Goal: Use online tool/utility: Use online tool/utility

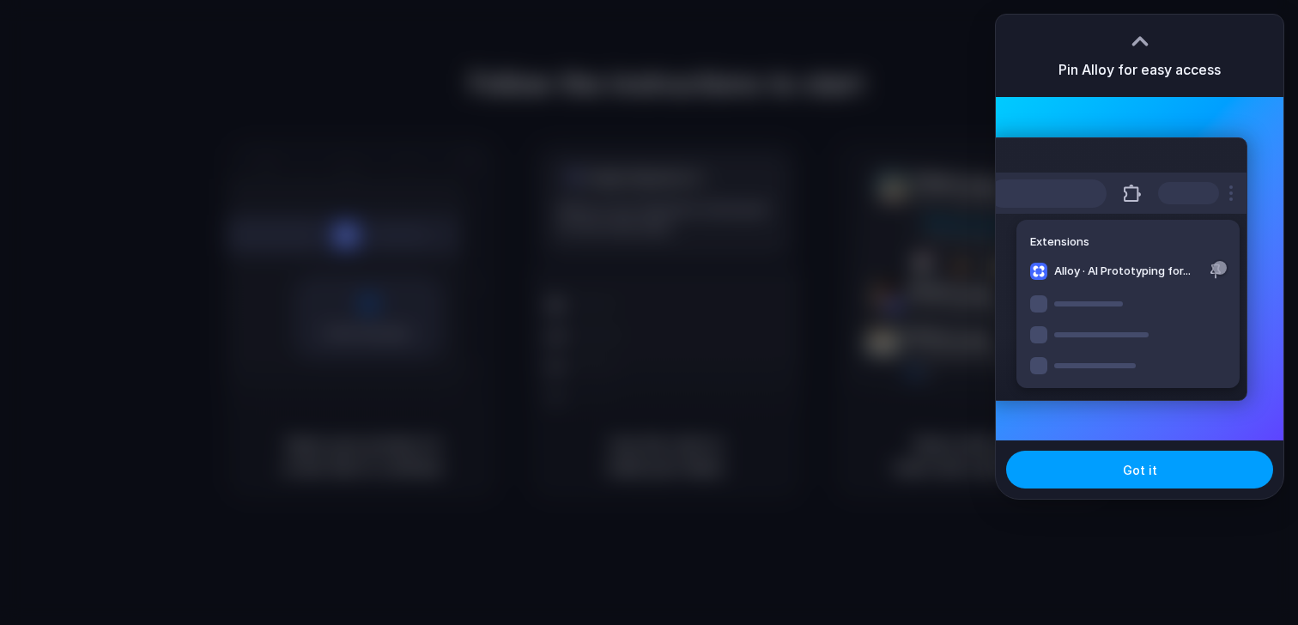
click at [1094, 467] on button "Got it" at bounding box center [1139, 470] width 267 height 38
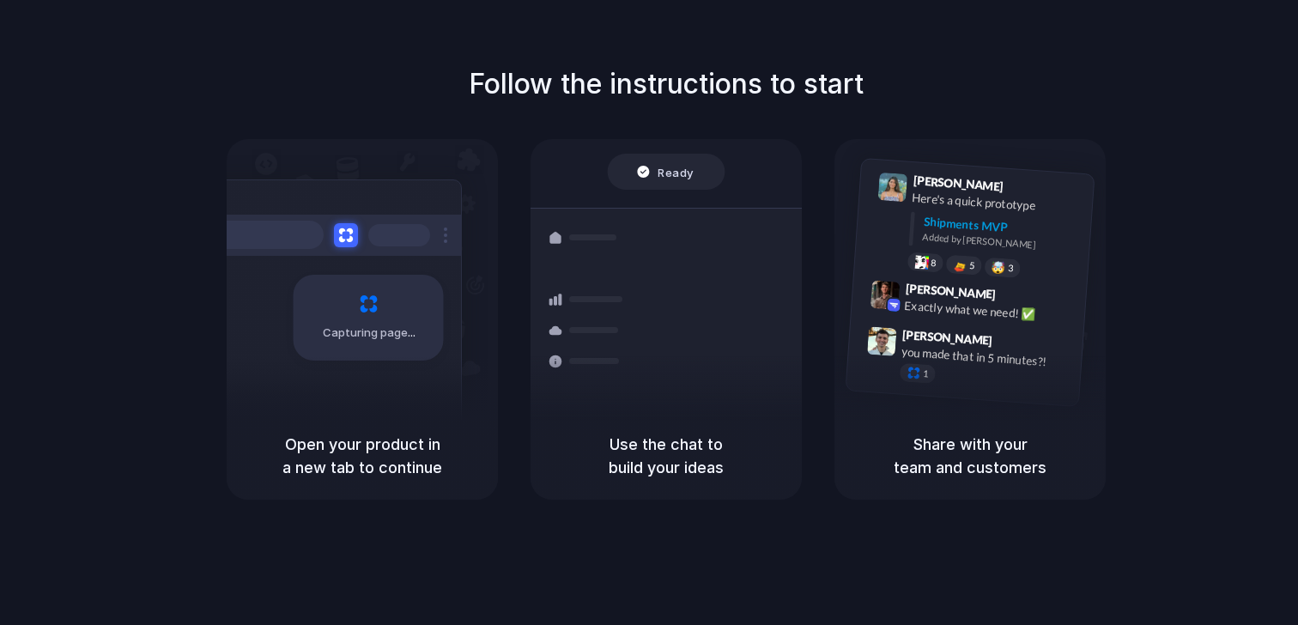
click at [385, 264] on div "Capturing page" at bounding box center [332, 311] width 259 height 264
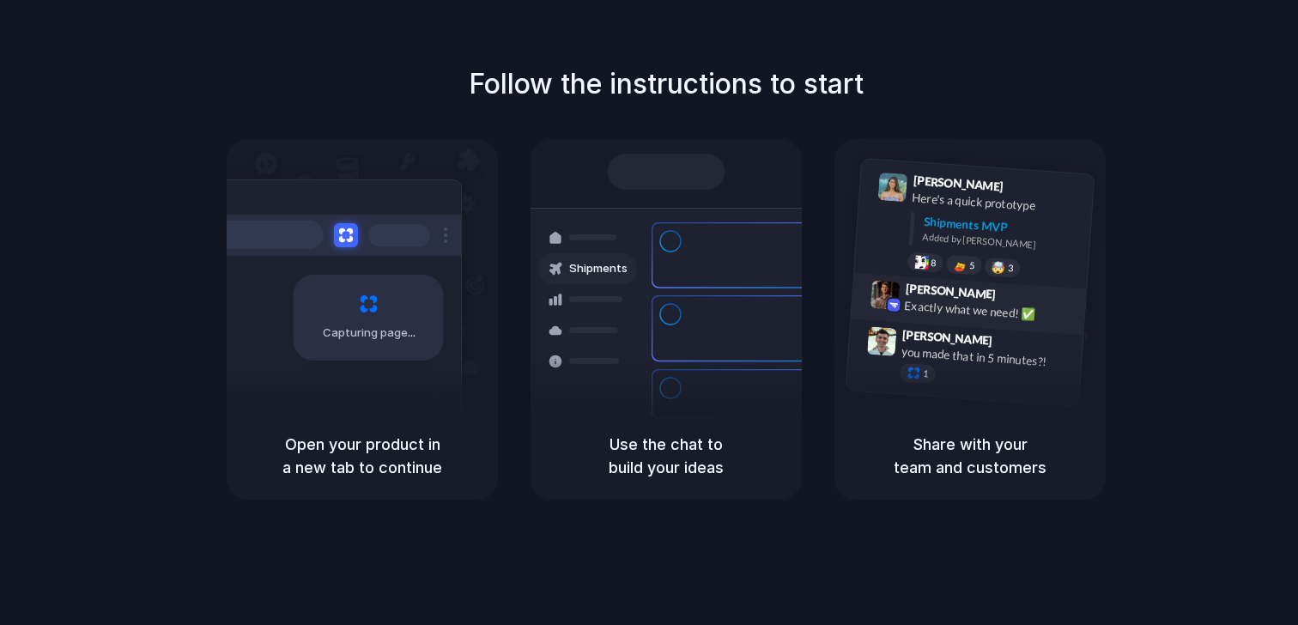
click at [1013, 315] on div "Exactly what we need! ✅" at bounding box center [990, 310] width 172 height 29
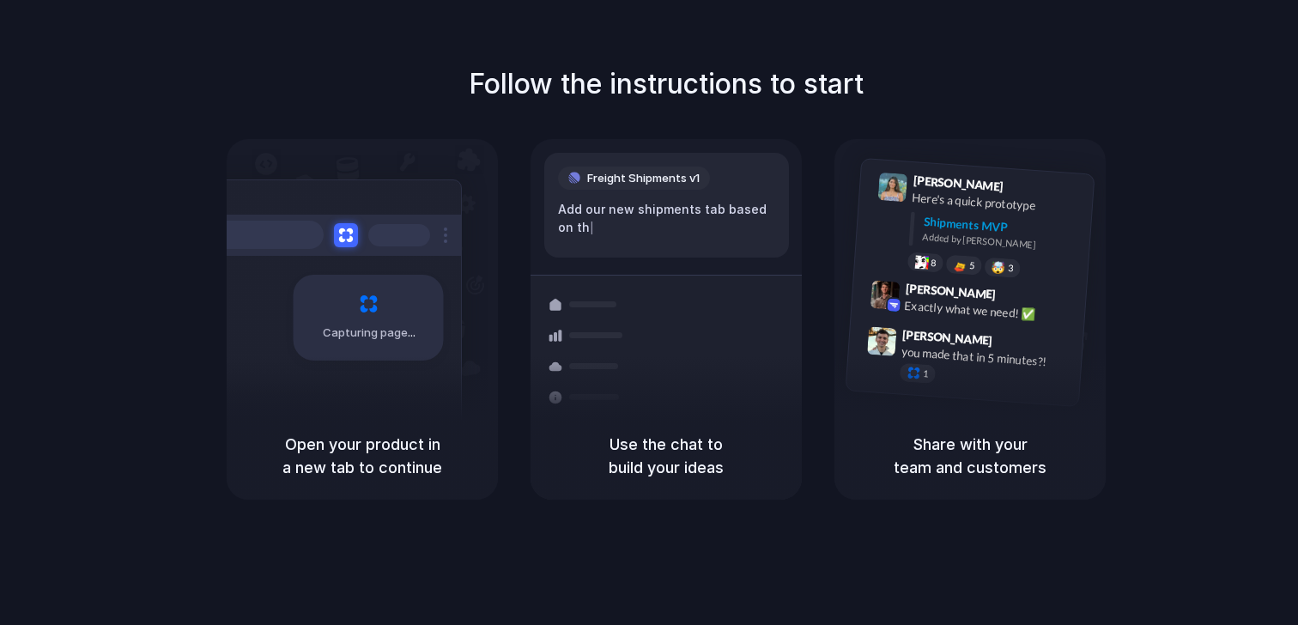
click at [1160, 11] on div "Follow the instructions to start Capturing page Open your product in a new tab …" at bounding box center [666, 329] width 1332 height 659
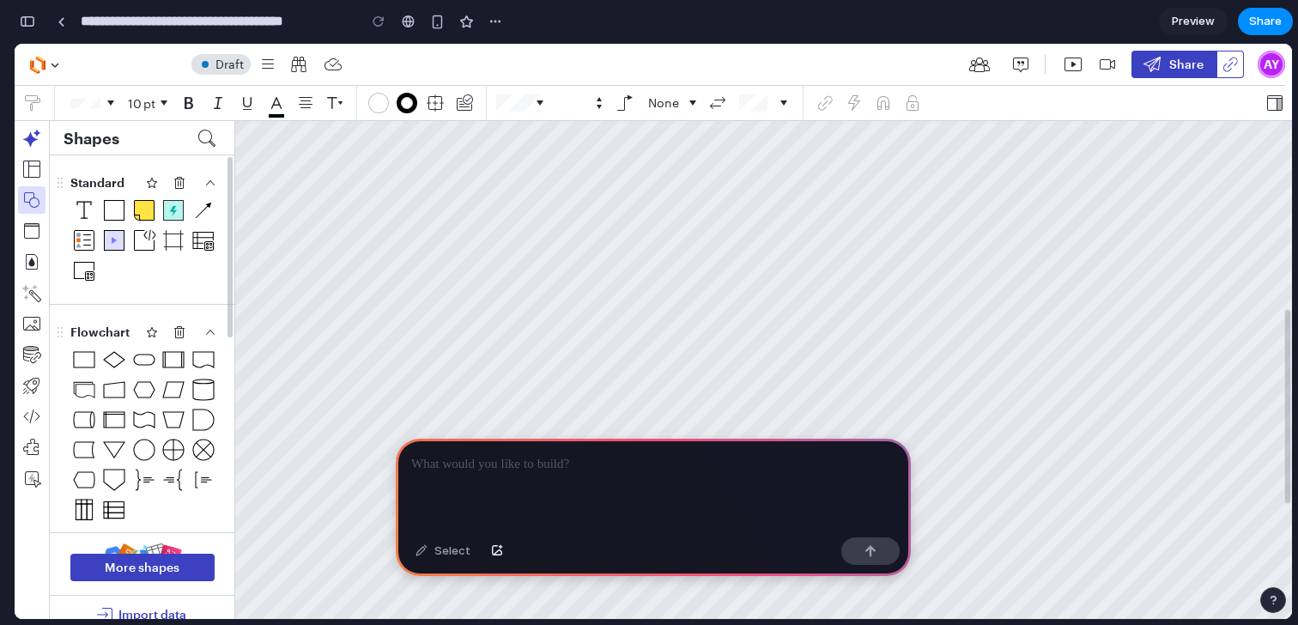
drag, startPoint x: 227, startPoint y: 222, endPoint x: 227, endPoint y: 408, distance: 185.4
click at [227, 409] on div at bounding box center [229, 343] width 5 height 373
drag, startPoint x: 174, startPoint y: 364, endPoint x: 401, endPoint y: 276, distance: 243.2
click at [401, 276] on main "Blank diagram Draft Share AY 10 pt None Shapes Standard Flowchart Diagram with …" at bounding box center [653, 356] width 1277 height 625
drag, startPoint x: 86, startPoint y: 362, endPoint x: 438, endPoint y: 227, distance: 376.9
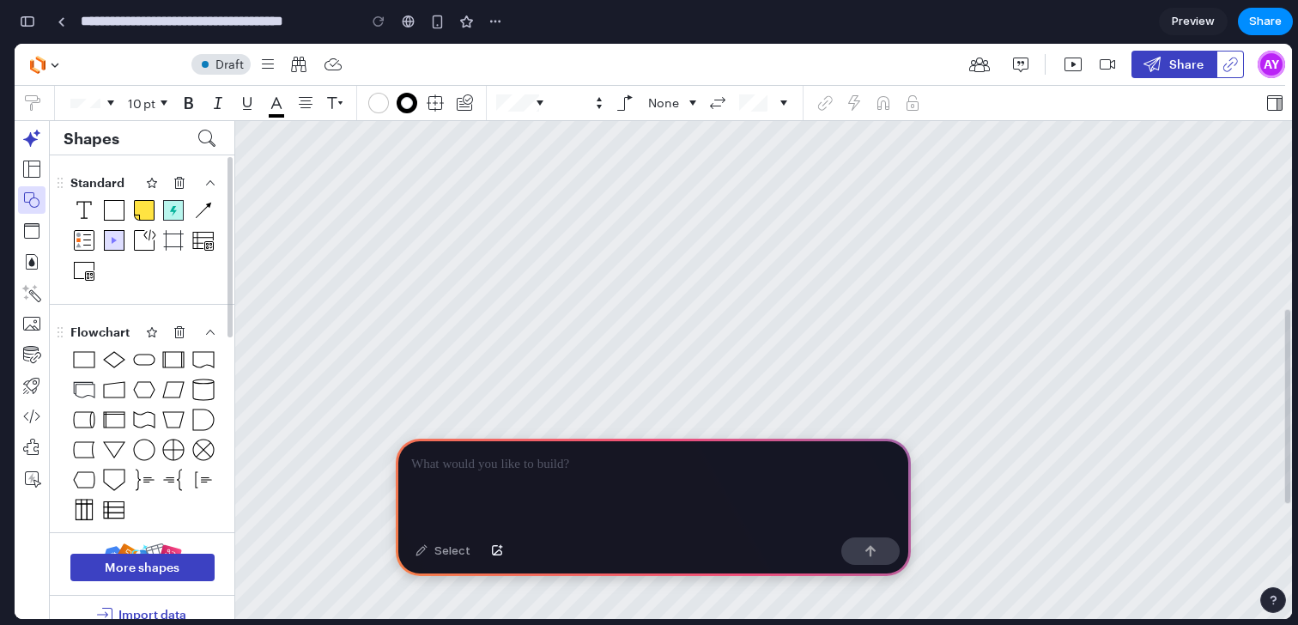
click at [438, 227] on main "Blank diagram Draft Share AY 10 pt None Shapes Standard Flowchart Diagram with …" at bounding box center [653, 356] width 1277 height 625
click at [459, 500] on div at bounding box center [653, 485] width 515 height 92
drag, startPoint x: 170, startPoint y: 355, endPoint x: 435, endPoint y: 326, distance: 266.8
click at [435, 327] on main "Blank diagram Draft Share AY 10 pt None Shapes Standard Flowchart Diagram with …" at bounding box center [653, 356] width 1277 height 625
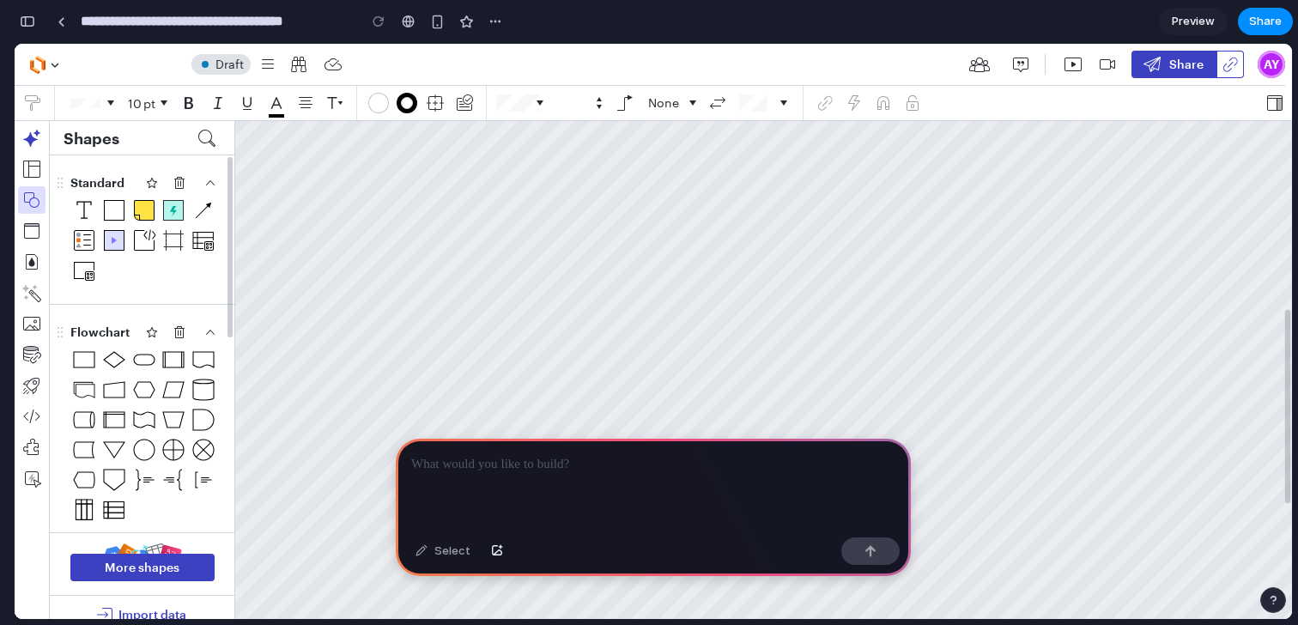
click at [506, 494] on div at bounding box center [653, 485] width 515 height 92
drag, startPoint x: 370, startPoint y: 180, endPoint x: 338, endPoint y: 209, distance: 43.1
drag, startPoint x: 198, startPoint y: 361, endPoint x: 415, endPoint y: 336, distance: 217.6
click at [415, 336] on main "Blank diagram Draft Share AY 10 pt None Shapes Standard Flowchart Diagram with …" at bounding box center [653, 356] width 1277 height 625
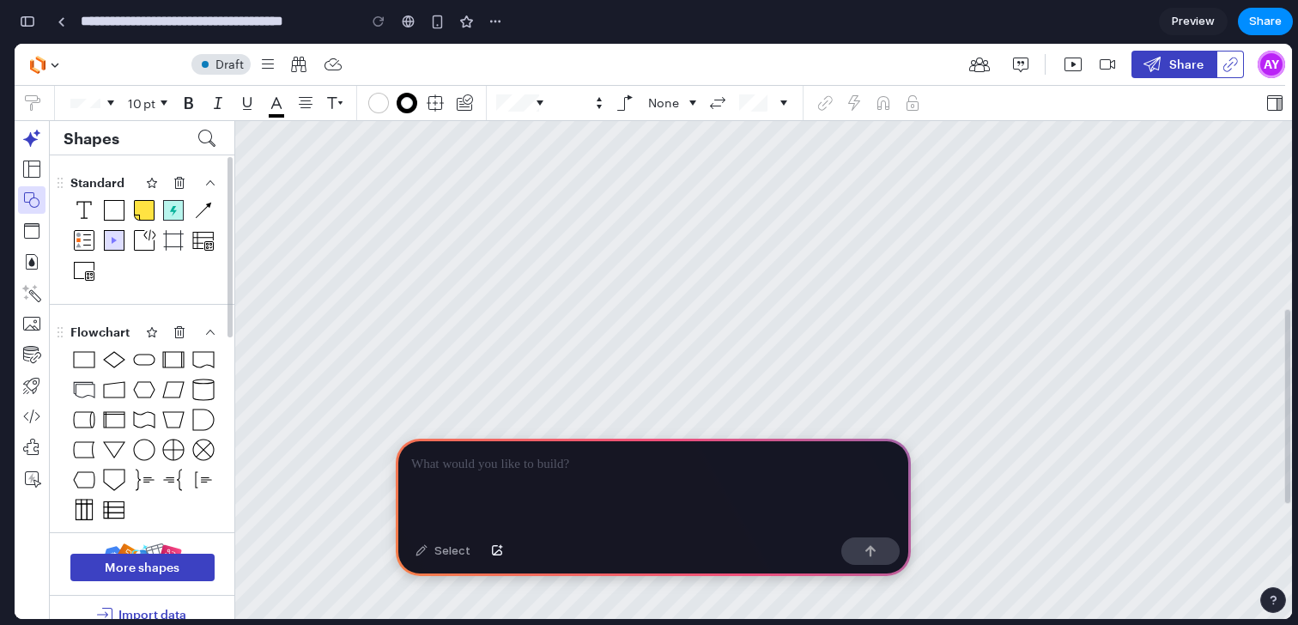
click at [515, 474] on p at bounding box center [653, 464] width 484 height 21
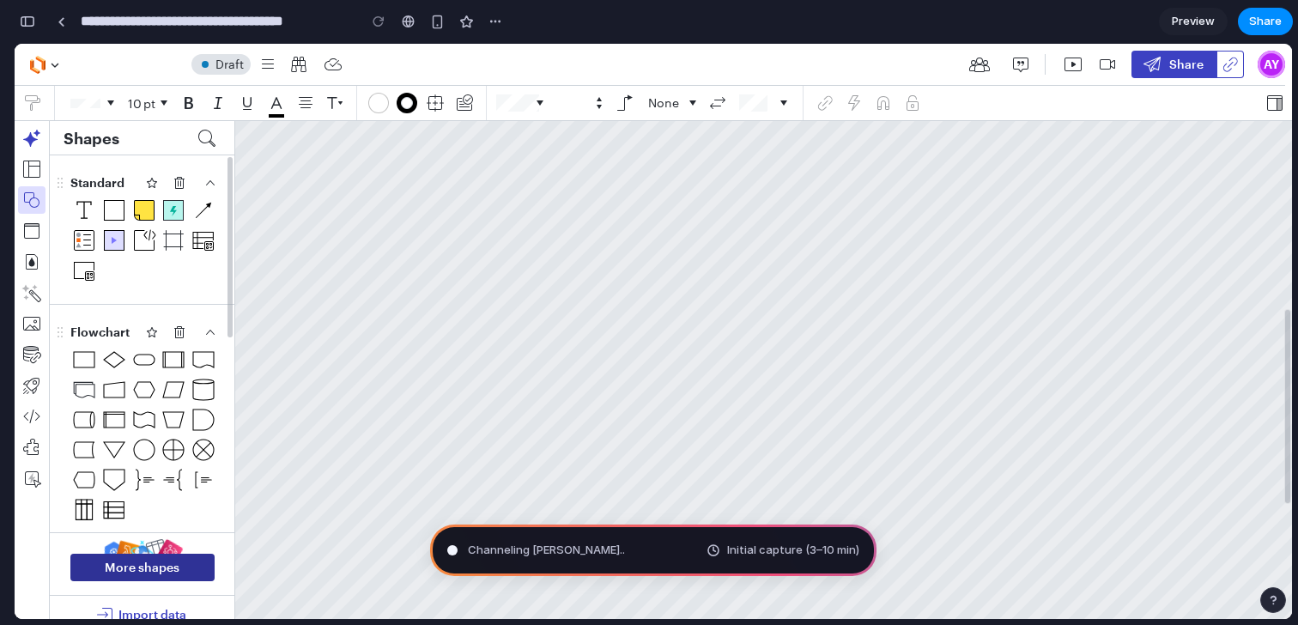
click at [188, 565] on button "More shapes" at bounding box center [142, 567] width 144 height 27
drag, startPoint x: 179, startPoint y: 457, endPoint x: 258, endPoint y: 457, distance: 79.0
click at [258, 457] on main "Blank diagram Draft Share AY 10 pt None Shapes Standard Flowchart Diagram with …" at bounding box center [653, 356] width 1277 height 625
click at [204, 235] on icon "Assisted layout swim lane" at bounding box center [203, 240] width 24 height 24
type input "**********"
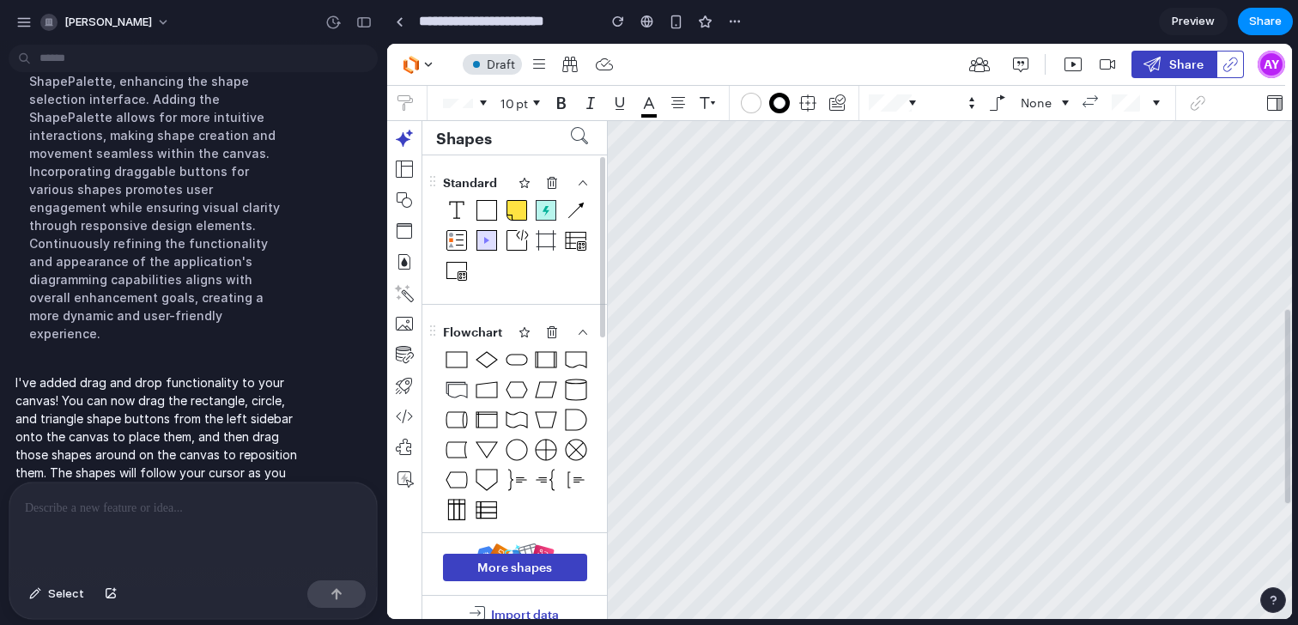
drag, startPoint x: 518, startPoint y: 365, endPoint x: 735, endPoint y: 340, distance: 217.7
click at [735, 340] on main "To pick up a draggable item, press the space bar. While dragging, use the arrow…" at bounding box center [839, 356] width 905 height 625
drag, startPoint x: 579, startPoint y: 360, endPoint x: 786, endPoint y: 348, distance: 208.0
click at [786, 348] on main "To pick up a draggable item, press the space bar. While dragging, use the arrow…" at bounding box center [839, 356] width 905 height 625
click at [402, 204] on icon "button" at bounding box center [404, 199] width 15 height 15
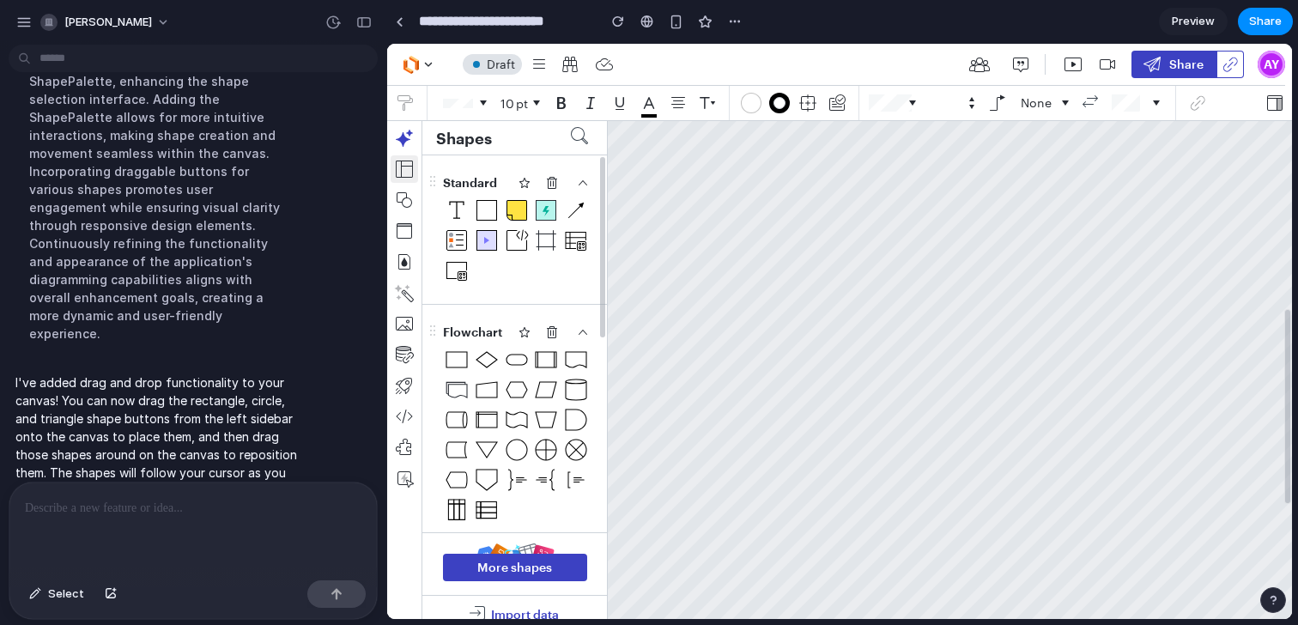
click at [406, 171] on icon "button" at bounding box center [404, 169] width 21 height 21
click at [406, 143] on icon "button" at bounding box center [404, 138] width 21 height 21
click at [406, 166] on icon "button" at bounding box center [404, 169] width 17 height 17
click at [199, 535] on div at bounding box center [192, 527] width 367 height 91
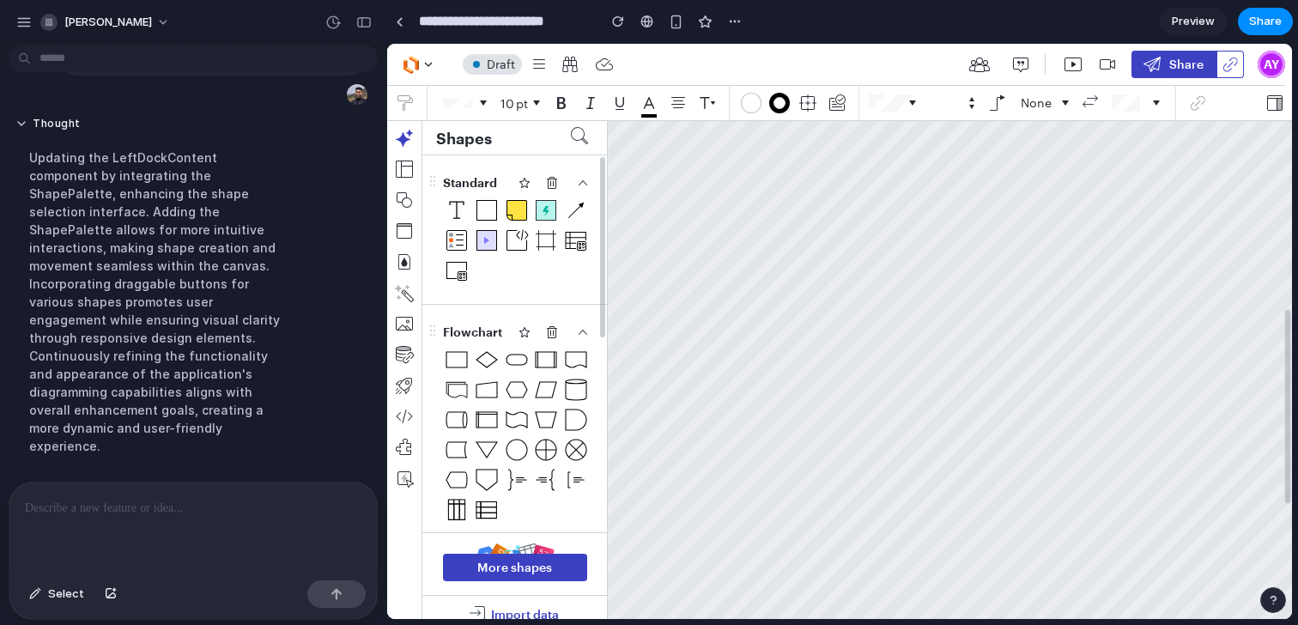
scroll to position [179, 0]
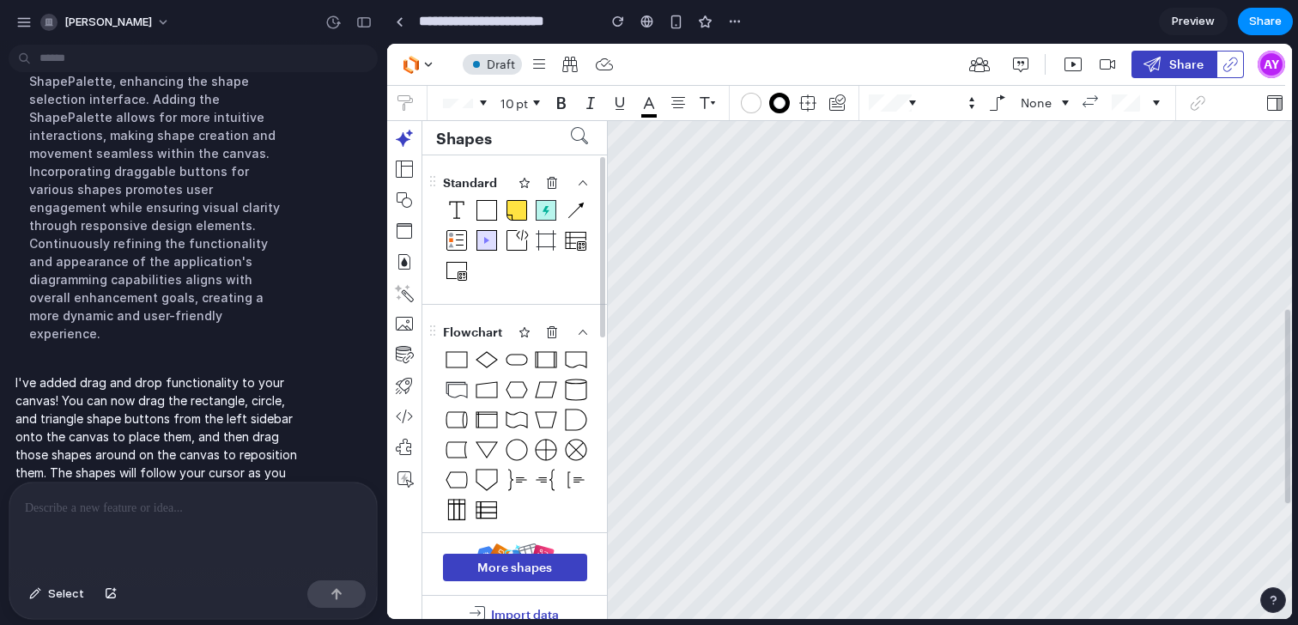
drag, startPoint x: 576, startPoint y: 362, endPoint x: 718, endPoint y: 350, distance: 142.1
click at [718, 350] on main "To pick up a draggable item, press the space bar. While dragging, use the arrow…" at bounding box center [839, 356] width 905 height 625
click at [270, 538] on div at bounding box center [192, 527] width 367 height 91
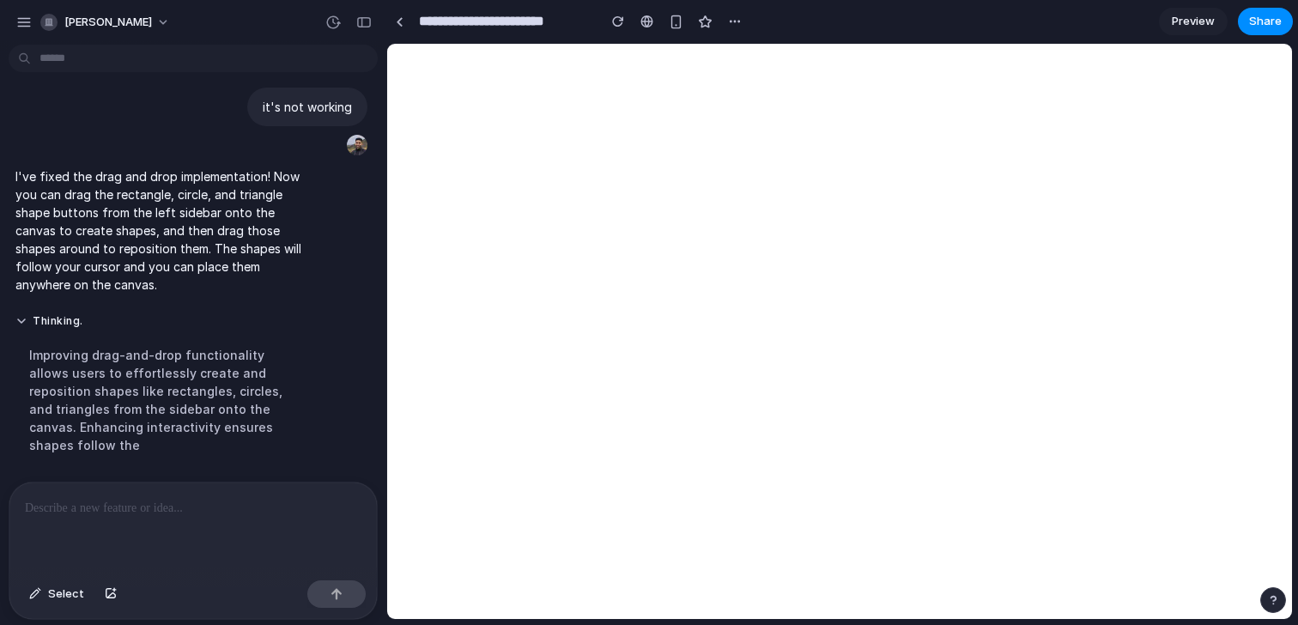
scroll to position [0, 0]
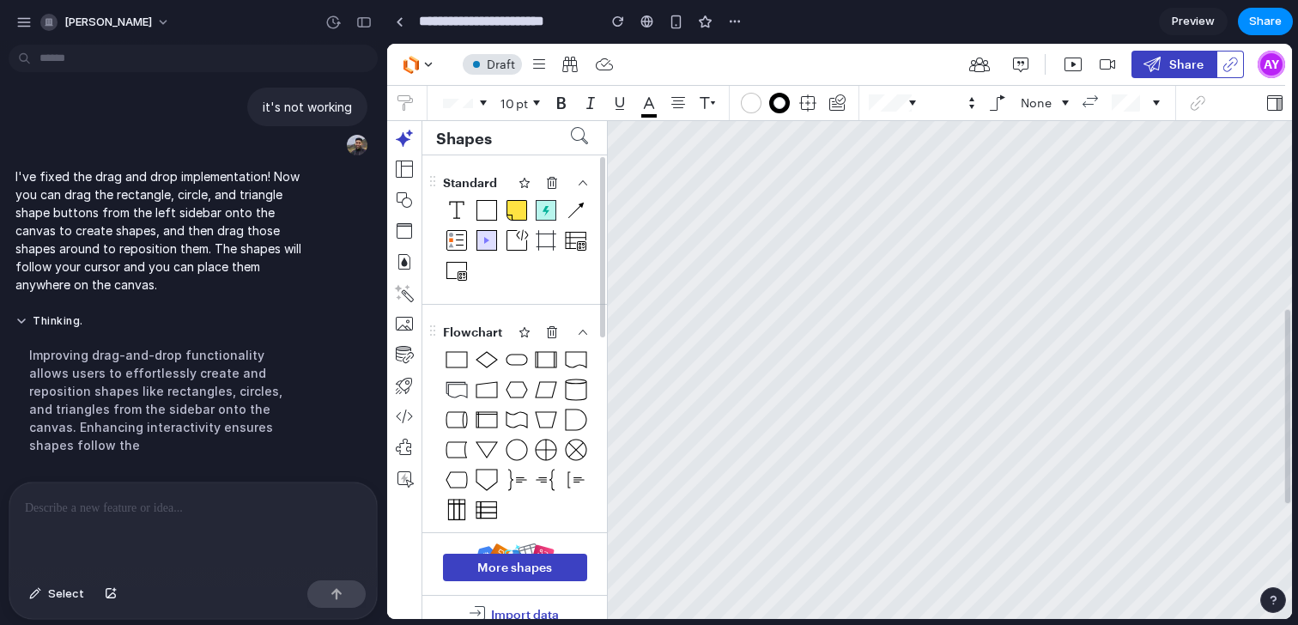
drag, startPoint x: 452, startPoint y: 358, endPoint x: 598, endPoint y: 350, distance: 146.1
click at [599, 350] on lucid-scrollable "Standard Flowchart Diagram with Lucid AI Shapes My saved shapes Drop shapes to …" at bounding box center [514, 343] width 185 height 377
click at [549, 336] on icon "button" at bounding box center [552, 332] width 14 height 14
drag, startPoint x: 430, startPoint y: 332, endPoint x: 464, endPoint y: 394, distance: 70.3
click at [464, 394] on lucid-collapse-bar "Flowchart Diagram with [PERSON_NAME]" at bounding box center [514, 440] width 185 height 245
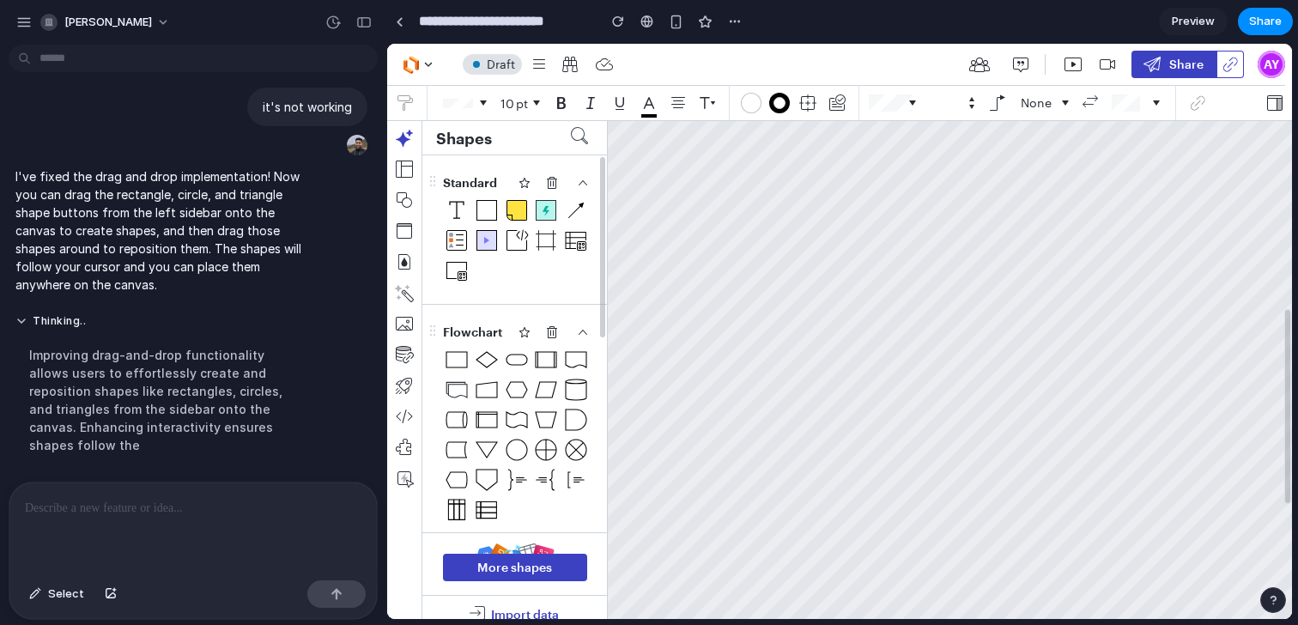
drag, startPoint x: 599, startPoint y: 185, endPoint x: 610, endPoint y: 336, distance: 150.6
click at [607, 336] on div "Shapes Standard Flowchart Diagram with Lucid AI Shapes My saved shapes Drop sha…" at bounding box center [514, 377] width 185 height 512
click at [407, 348] on icon "button" at bounding box center [404, 348] width 14 height 3
click at [407, 323] on icon "button" at bounding box center [404, 324] width 17 height 14
click at [400, 197] on icon "button" at bounding box center [404, 200] width 21 height 21
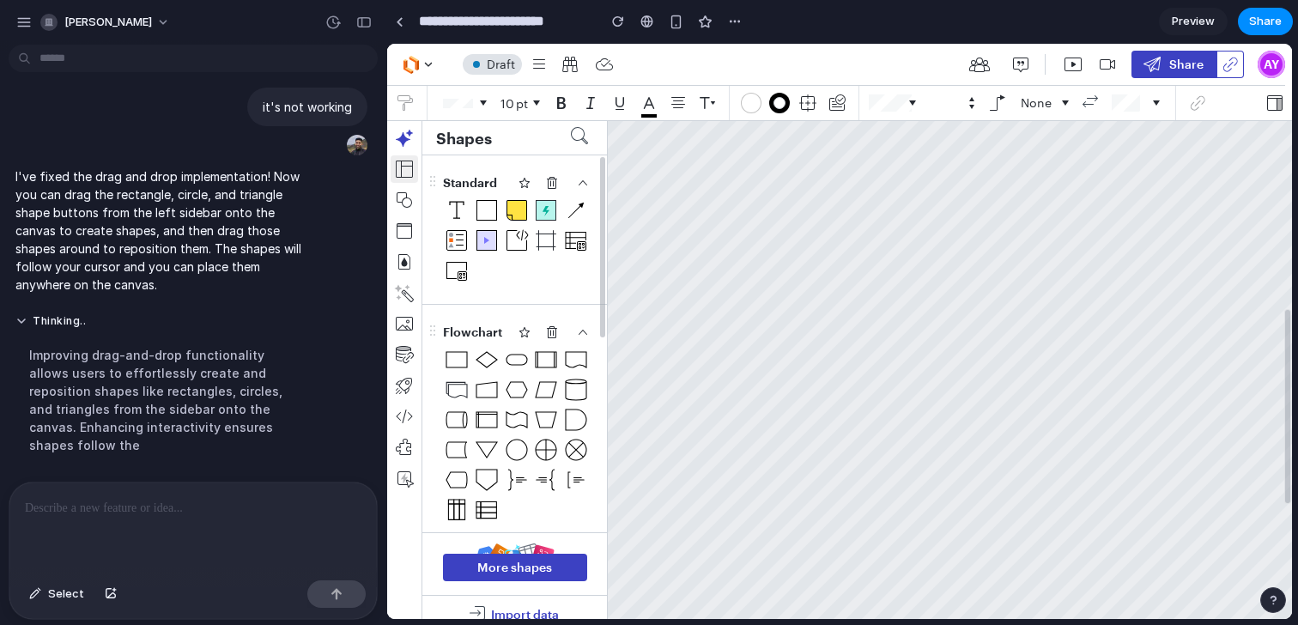
click at [400, 172] on icon "button" at bounding box center [404, 169] width 21 height 21
click at [400, 210] on button "button" at bounding box center [404, 199] width 27 height 27
click at [400, 227] on icon "button" at bounding box center [404, 231] width 21 height 21
click at [400, 252] on icon "button" at bounding box center [404, 262] width 21 height 21
click at [552, 99] on icon "button" at bounding box center [561, 103] width 21 height 21
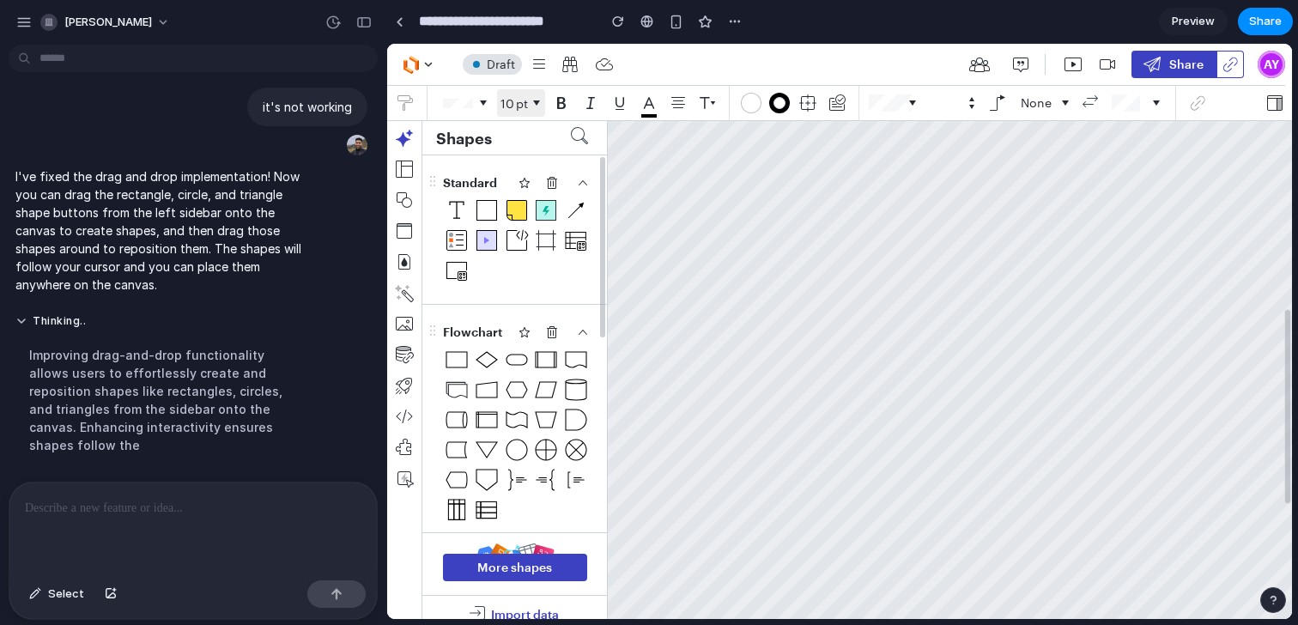
click at [498, 104] on span "10" at bounding box center [505, 103] width 17 height 15
click at [424, 101] on div "10 pt None" at bounding box center [804, 103] width 834 height 34
click at [544, 65] on icon "button" at bounding box center [539, 64] width 21 height 21
click at [586, 65] on div at bounding box center [570, 64] width 96 height 27
click at [617, 65] on button at bounding box center [604, 64] width 27 height 27
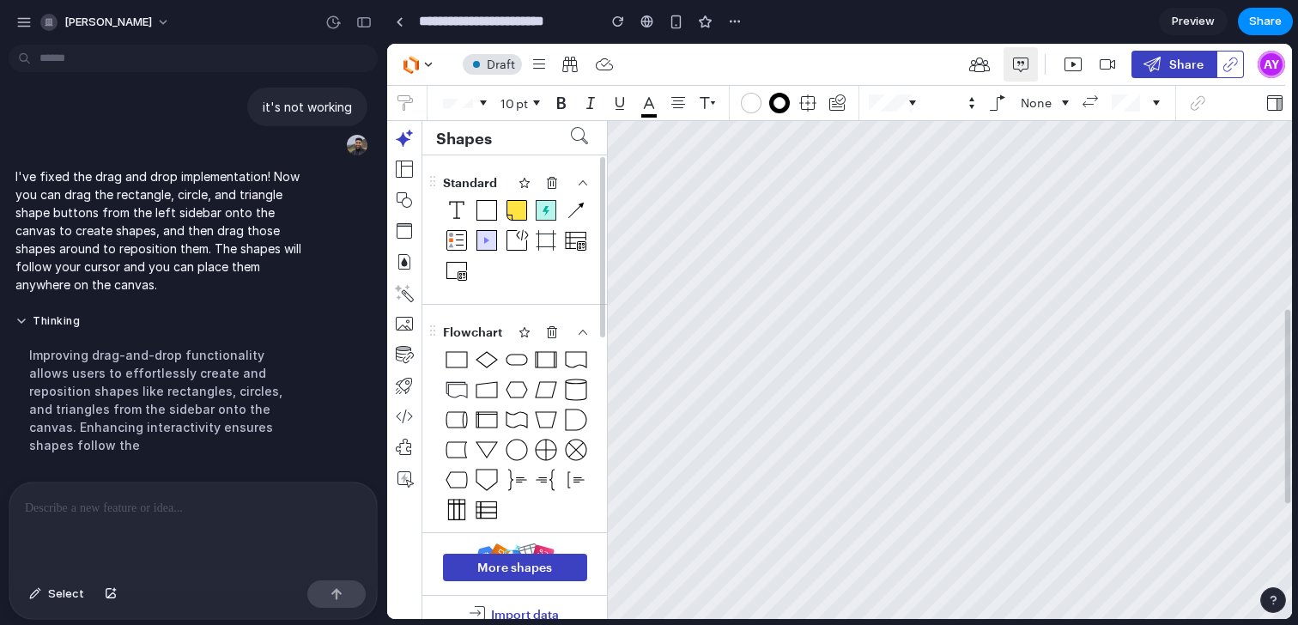
click at [1003, 73] on button "button" at bounding box center [1020, 64] width 34 height 34
click at [987, 106] on icon "button" at bounding box center [997, 103] width 21 height 21
click at [944, 106] on input "text" at bounding box center [946, 102] width 33 height 17
click at [965, 99] on lucid-spinner at bounding box center [952, 102] width 58 height 27
